Goal: Register for event/course

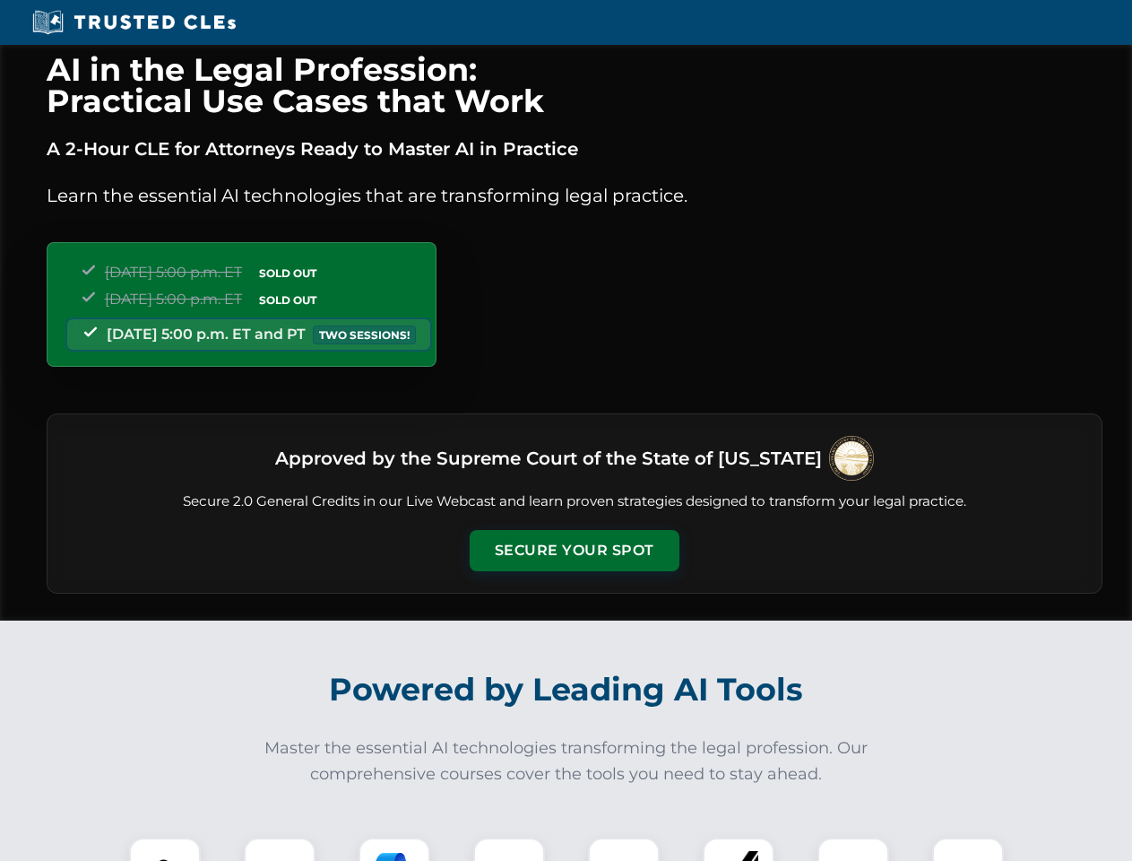
click at [574, 551] on button "Secure Your Spot" at bounding box center [575, 550] width 210 height 41
click at [165, 849] on img at bounding box center [165, 873] width 52 height 52
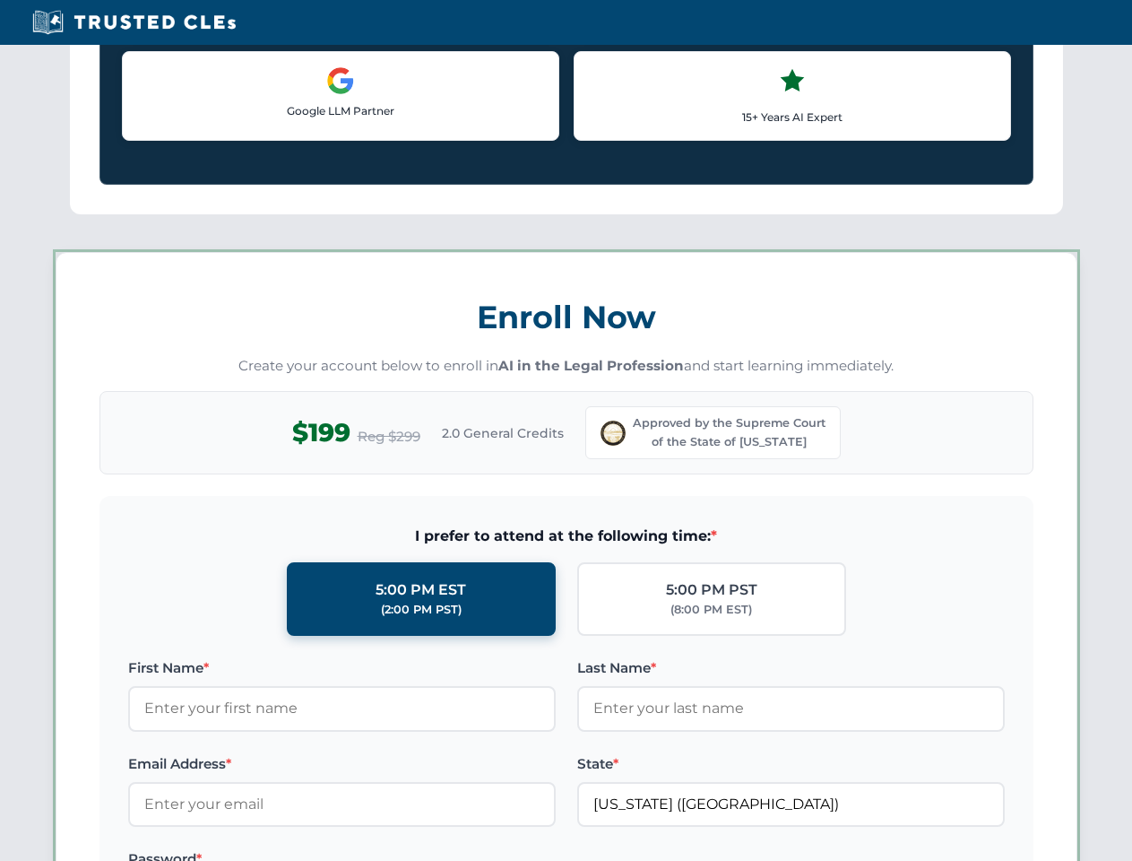
click at [395, 849] on label "Password *" at bounding box center [342, 859] width 428 height 22
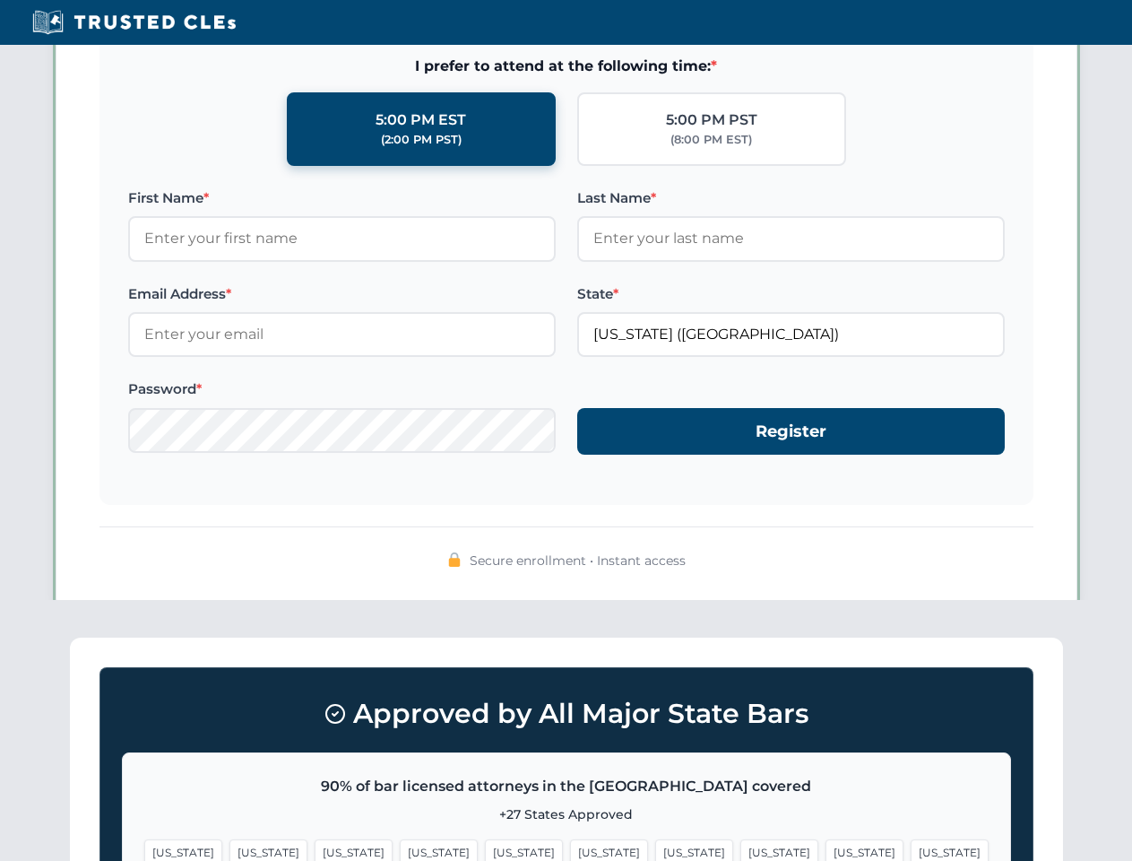
click at [826, 849] on span "[US_STATE]" at bounding box center [865, 852] width 78 height 26
